Goal: Complete application form

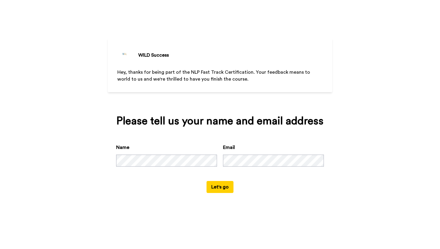
click at [221, 184] on button "Let's go" at bounding box center [220, 187] width 27 height 12
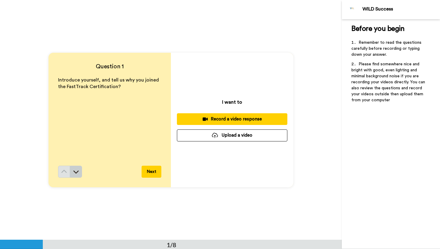
click at [79, 172] on button at bounding box center [76, 172] width 12 height 12
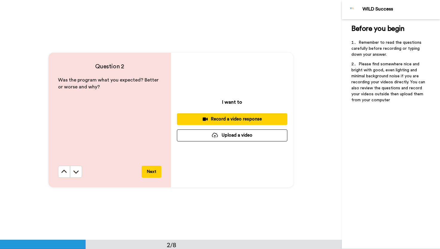
scroll to position [240, 0]
click at [79, 172] on button at bounding box center [76, 171] width 12 height 12
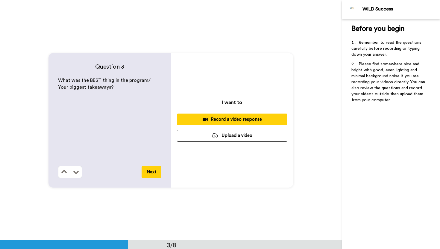
scroll to position [480, 0]
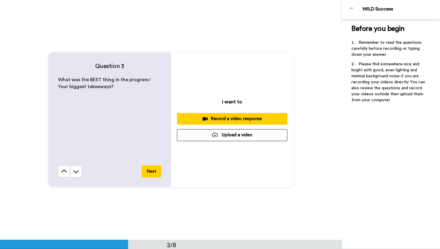
click at [79, 172] on button at bounding box center [76, 171] width 12 height 12
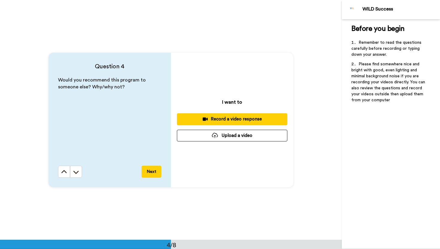
scroll to position [719, 0]
click at [79, 172] on button at bounding box center [76, 171] width 12 height 12
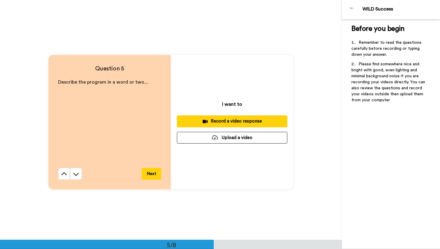
scroll to position [959, 0]
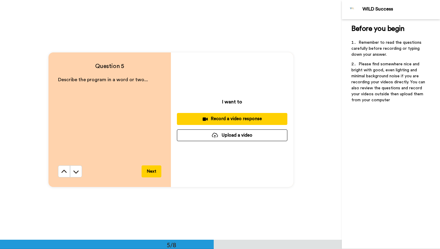
click at [79, 172] on button at bounding box center [76, 171] width 12 height 12
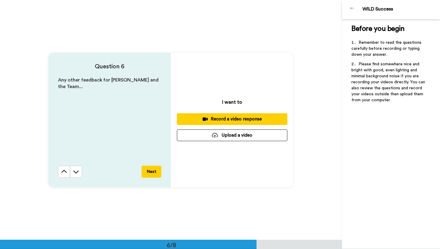
scroll to position [1198, 0]
click at [79, 172] on button at bounding box center [76, 172] width 12 height 12
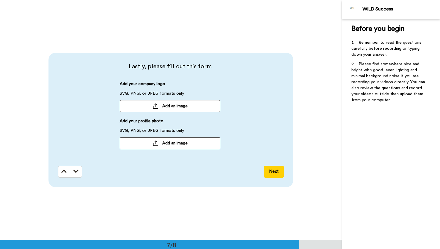
scroll to position [1438, 0]
click at [64, 172] on icon at bounding box center [63, 171] width 5 height 6
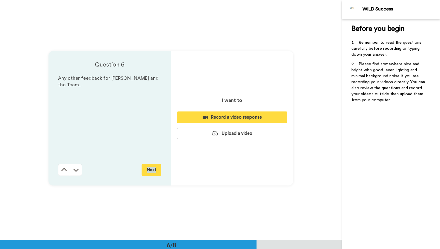
click at [64, 172] on div "Question 6 Any other feedback for [PERSON_NAME] and the Team... Next I want to …" at bounding box center [171, 118] width 342 height 240
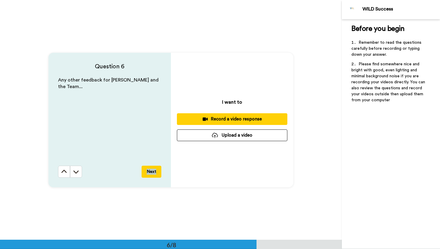
click at [64, 172] on icon at bounding box center [64, 172] width 6 height 6
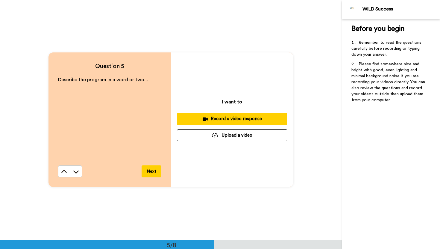
click at [64, 172] on icon at bounding box center [64, 172] width 6 height 6
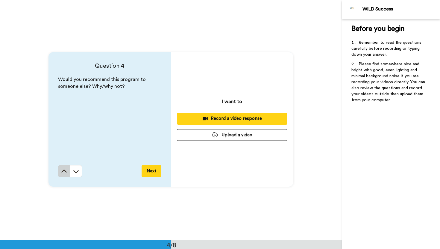
click at [64, 172] on icon at bounding box center [64, 171] width 6 height 6
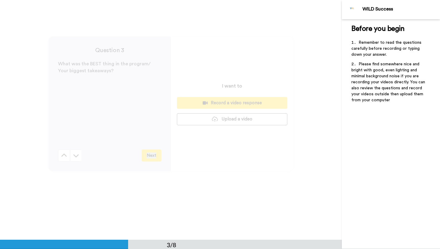
click at [64, 172] on div "Question 3 What was the BEST thing in the program/ Your biggest takeaways? Next…" at bounding box center [171, 104] width 342 height 240
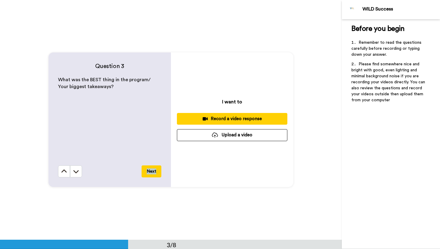
click at [64, 172] on icon at bounding box center [64, 171] width 6 height 6
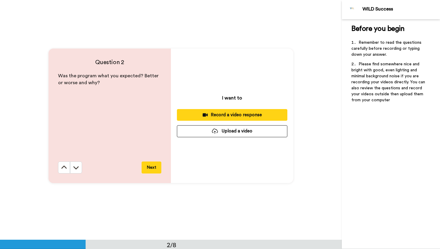
scroll to position [240, 0]
